Goal: Task Accomplishment & Management: Manage account settings

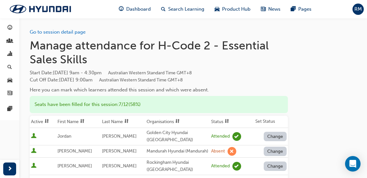
scroll to position [226, 0]
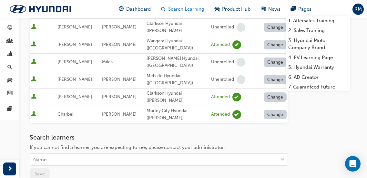
click at [177, 8] on span "Search Learning" at bounding box center [186, 8] width 36 height 7
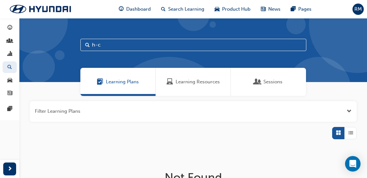
click at [174, 82] on div "Learning Resources" at bounding box center [192, 81] width 53 height 7
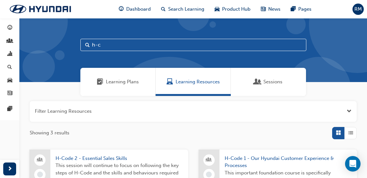
click at [119, 48] on input "h-c" at bounding box center [193, 45] width 226 height 12
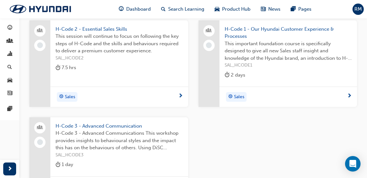
click at [114, 138] on span "H-Code 3 - Advanced Communications This workshop provides insights to behaviour…" at bounding box center [118, 140] width 127 height 22
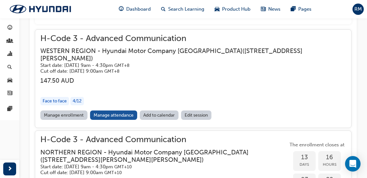
scroll to position [399, 0]
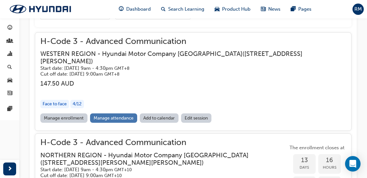
click at [108, 113] on link "Manage attendance" at bounding box center [113, 117] width 47 height 9
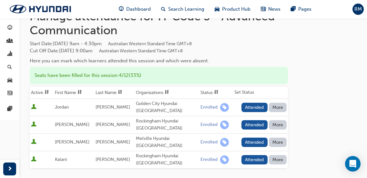
scroll to position [32, 0]
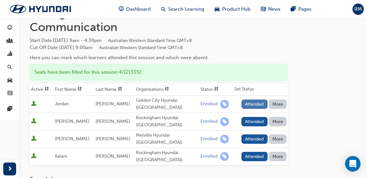
click at [257, 104] on button "Attended" at bounding box center [254, 103] width 26 height 9
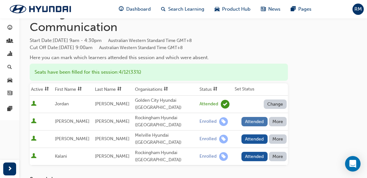
click at [252, 122] on button "Attended" at bounding box center [254, 121] width 26 height 9
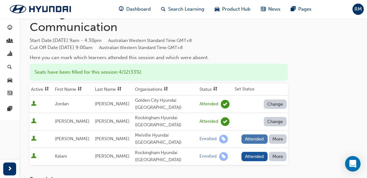
click at [255, 134] on button "Attended" at bounding box center [254, 138] width 26 height 9
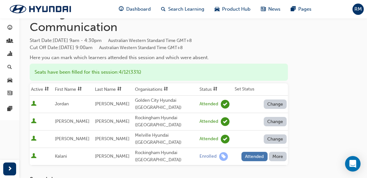
click at [256, 152] on button "Attended" at bounding box center [254, 156] width 26 height 9
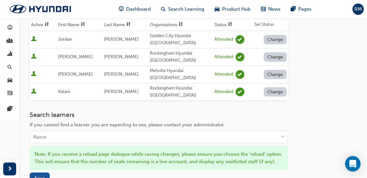
scroll to position [129, 0]
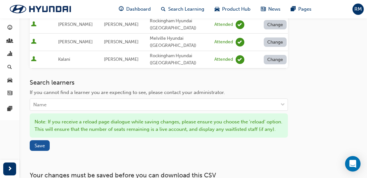
click at [45, 150] on button "Save" at bounding box center [40, 145] width 20 height 11
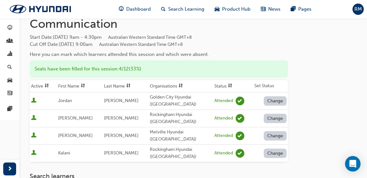
scroll to position [32, 0]
